Goal: Check status: Check status

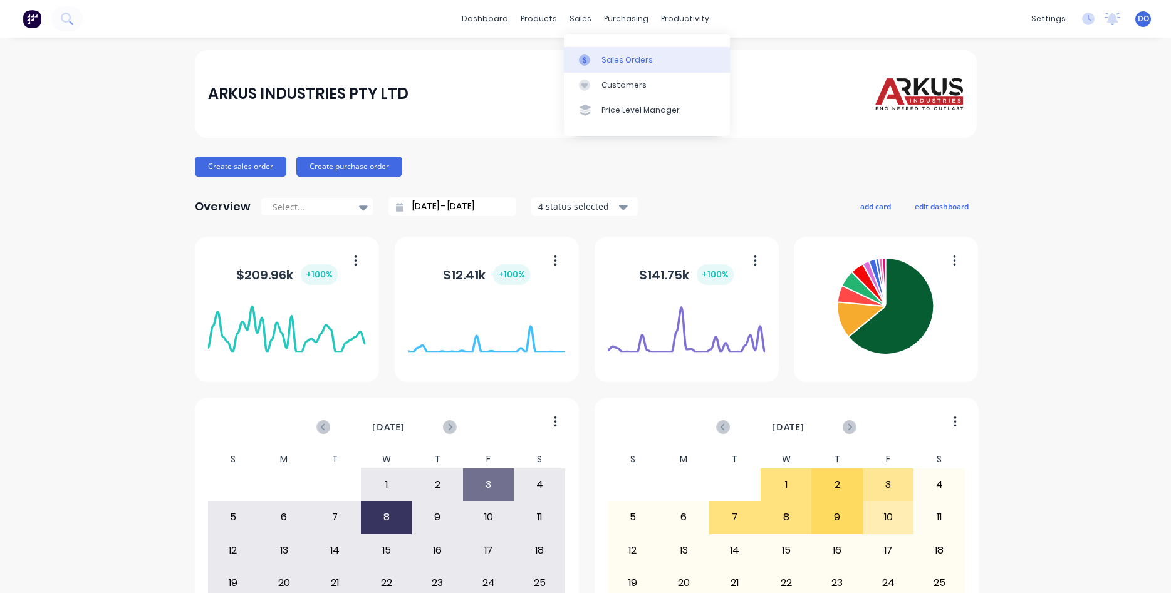
click at [612, 60] on div "Sales Orders" at bounding box center [626, 60] width 51 height 11
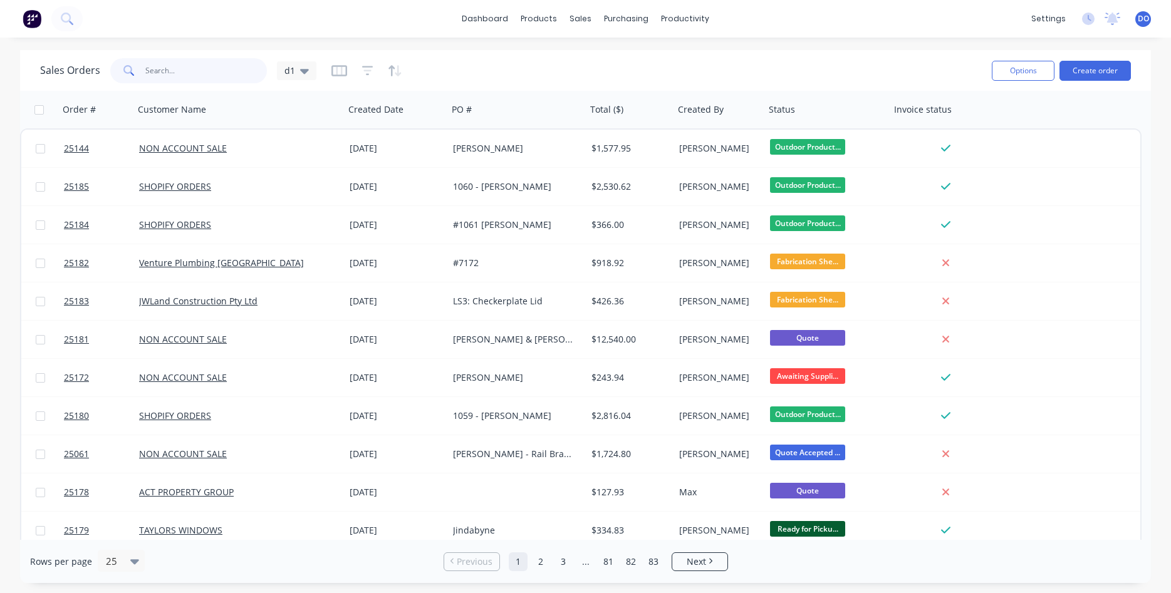
click at [204, 78] on input "text" at bounding box center [206, 70] width 122 height 25
type input "beer"
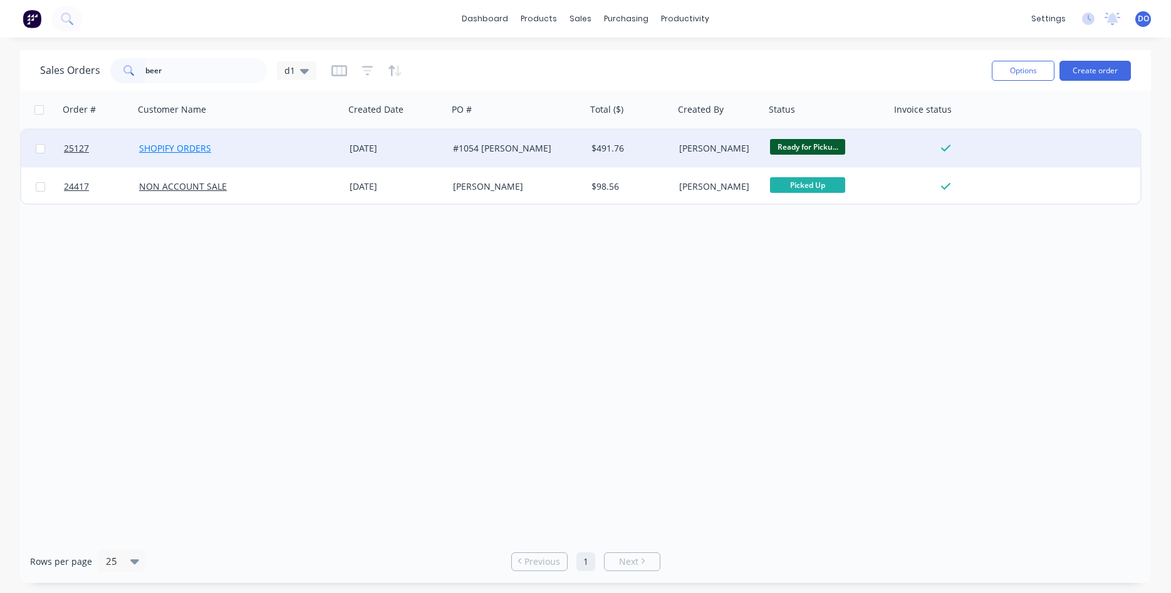
click at [194, 154] on link "SHOPIFY ORDERS" at bounding box center [175, 148] width 72 height 12
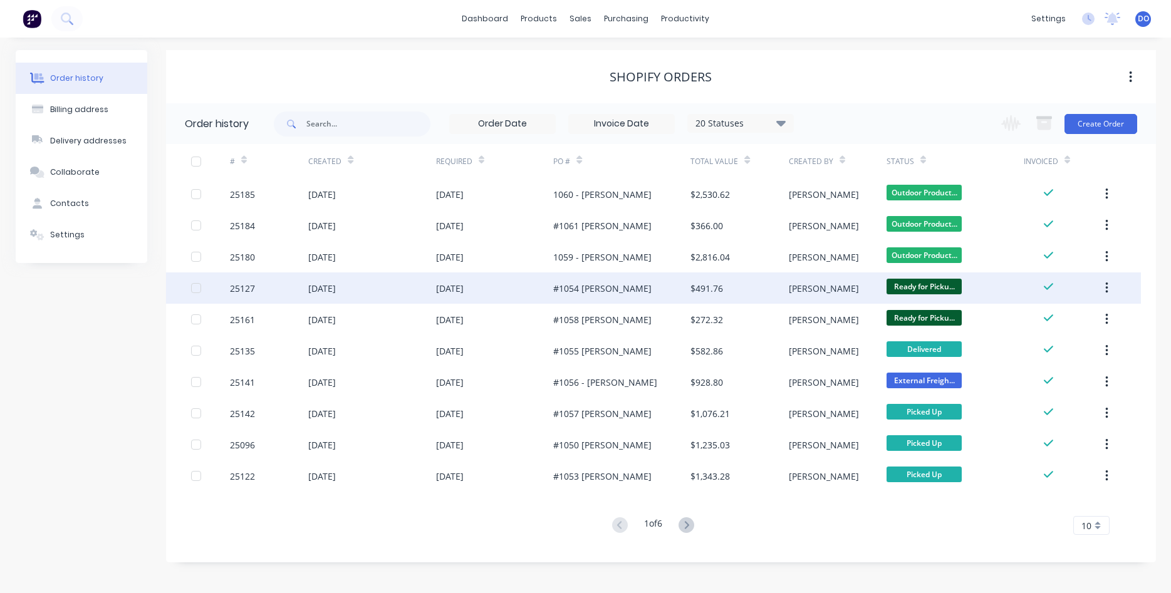
click at [242, 293] on div "25127" at bounding box center [242, 288] width 25 height 13
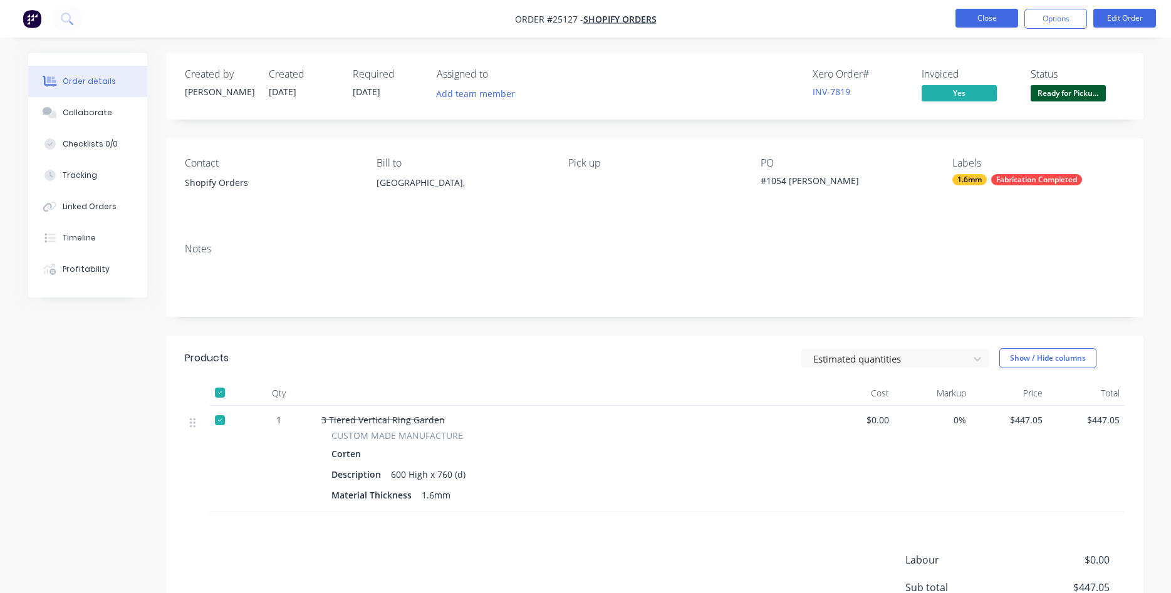
click at [1004, 19] on button "Close" at bounding box center [986, 18] width 63 height 19
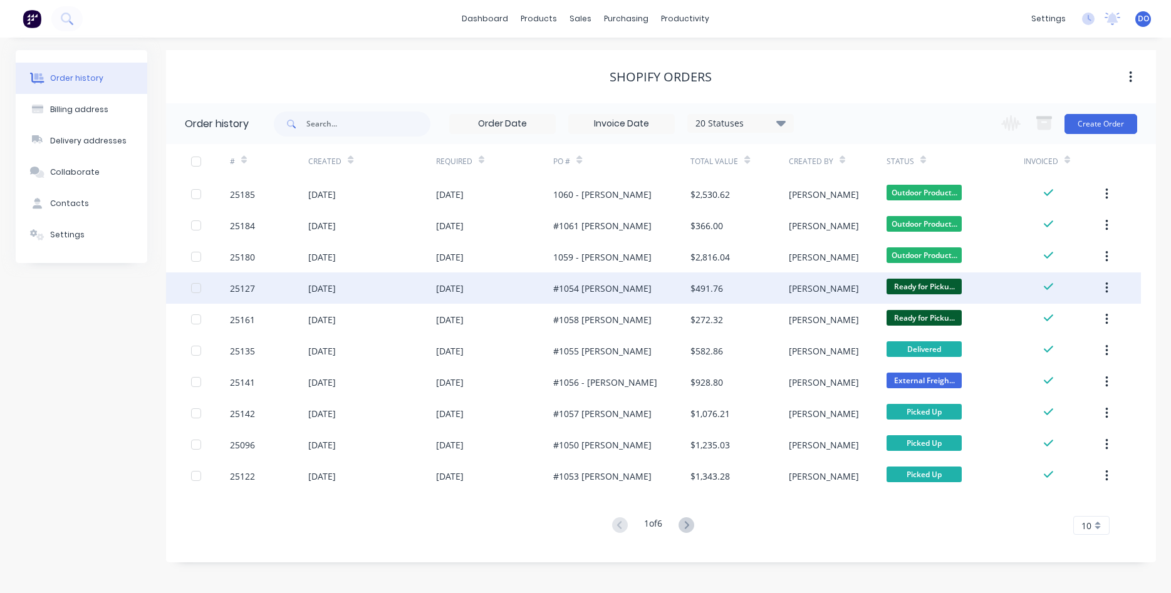
click at [241, 288] on div "25127" at bounding box center [242, 288] width 25 height 13
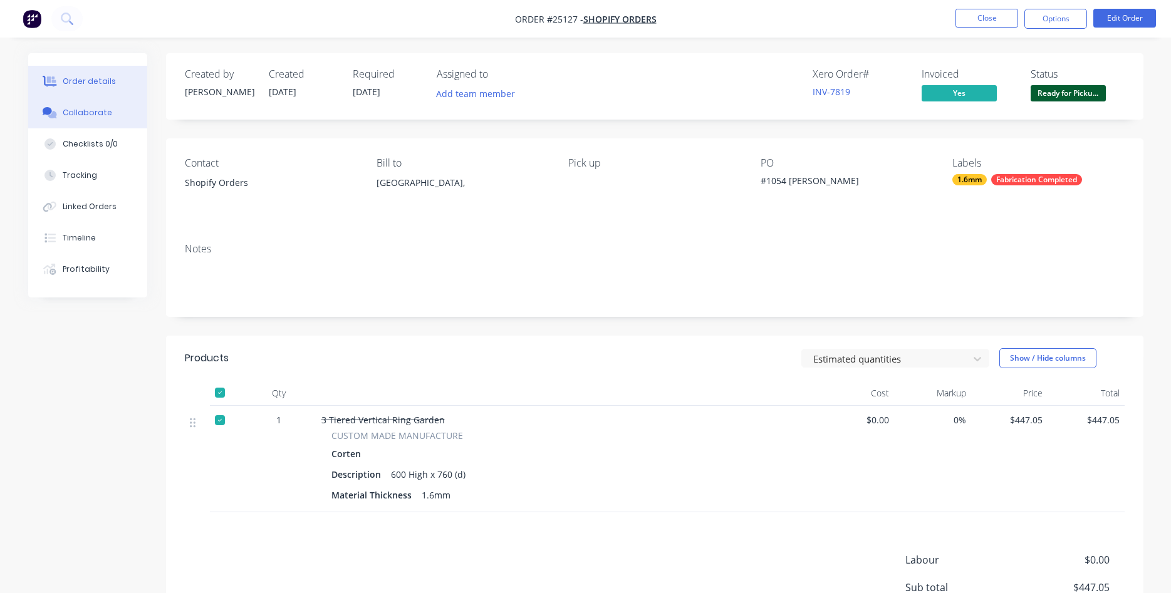
click at [80, 107] on div "Collaborate" at bounding box center [87, 112] width 49 height 11
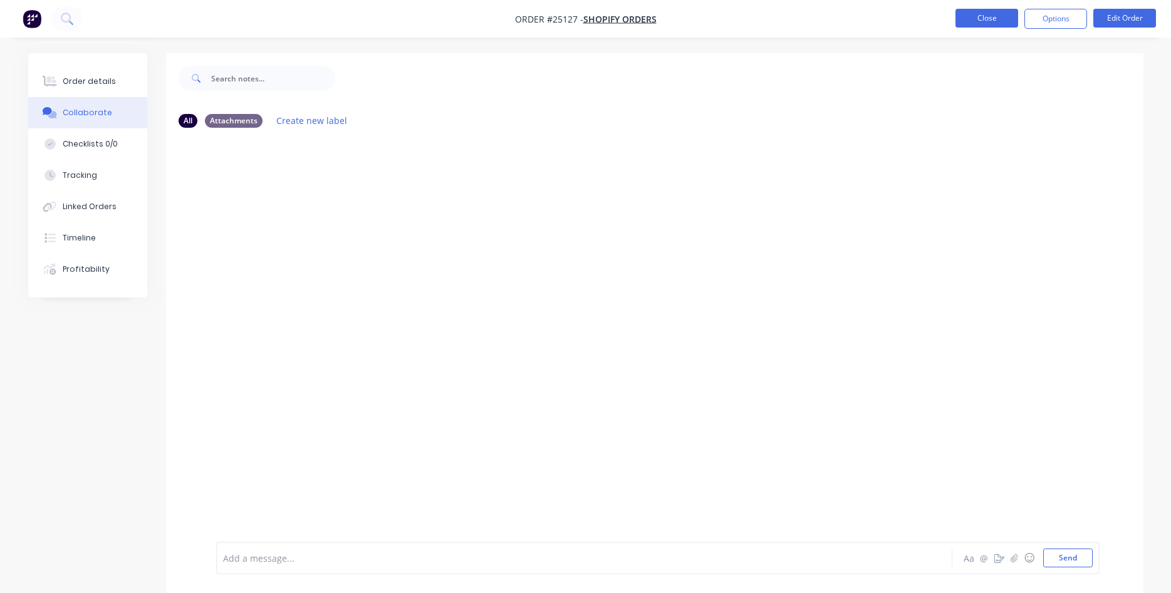
click at [997, 18] on button "Close" at bounding box center [986, 18] width 63 height 19
